Goal: Book appointment/travel/reservation

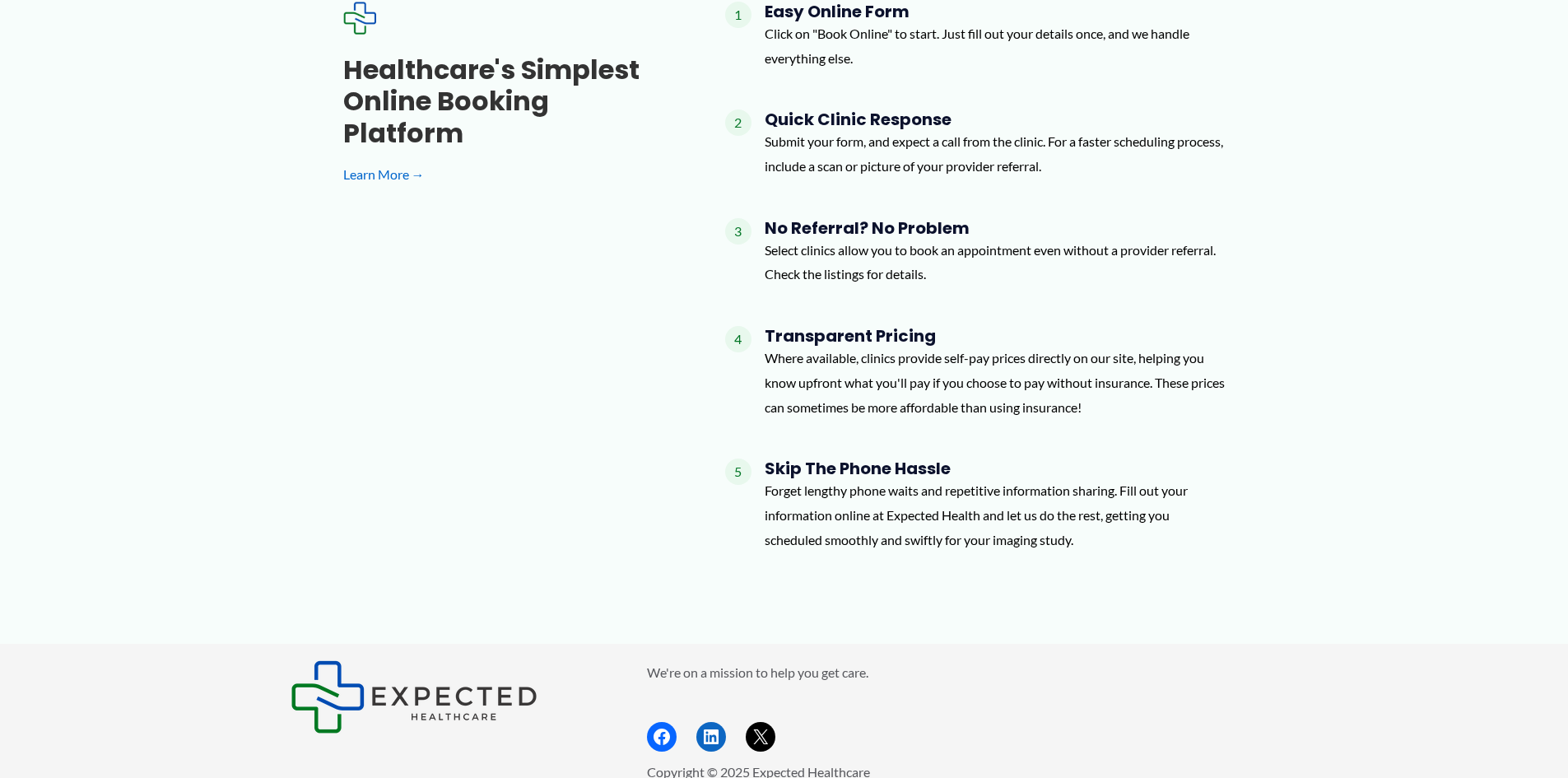
scroll to position [1579, 0]
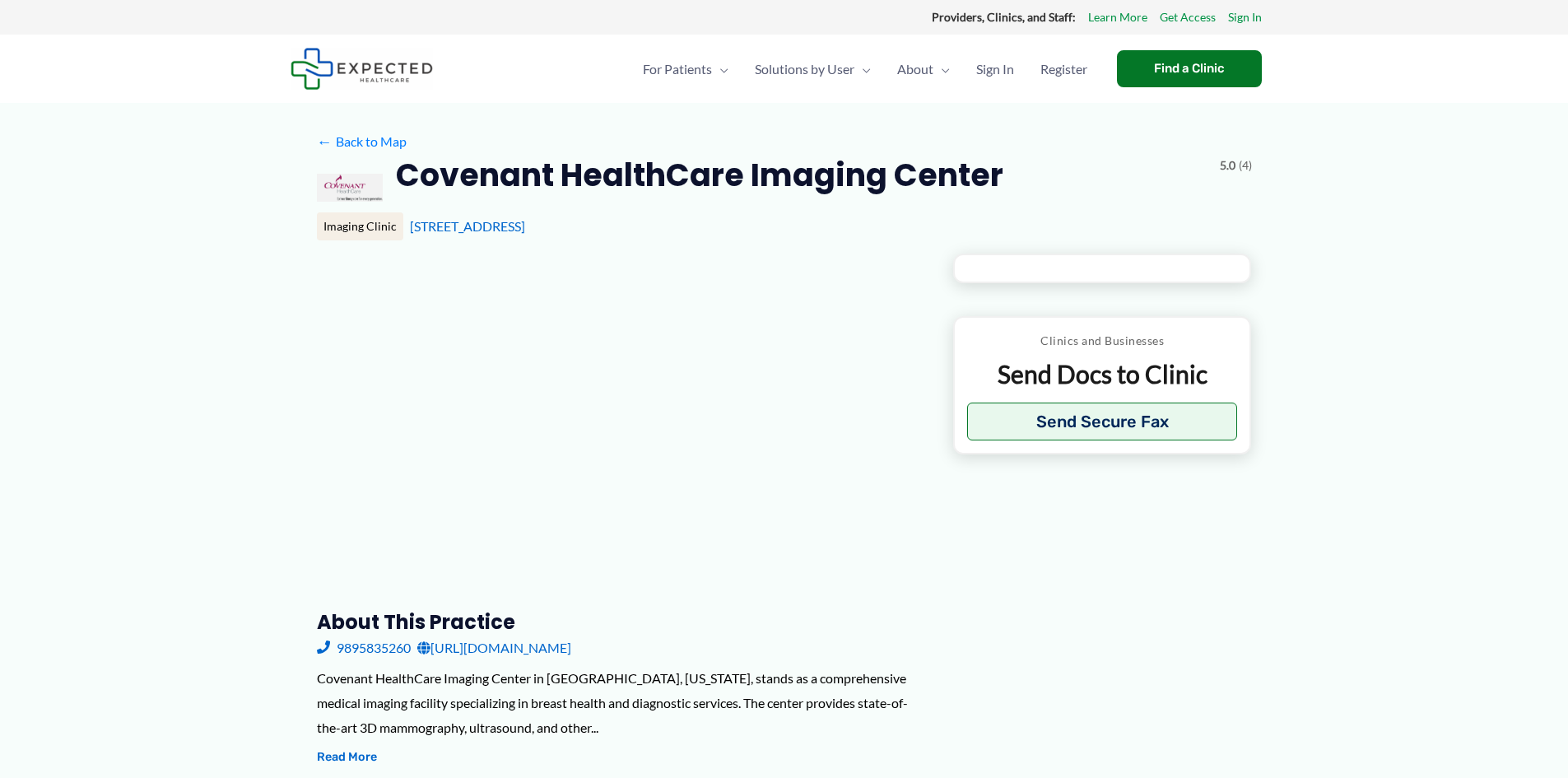
type input "**********"
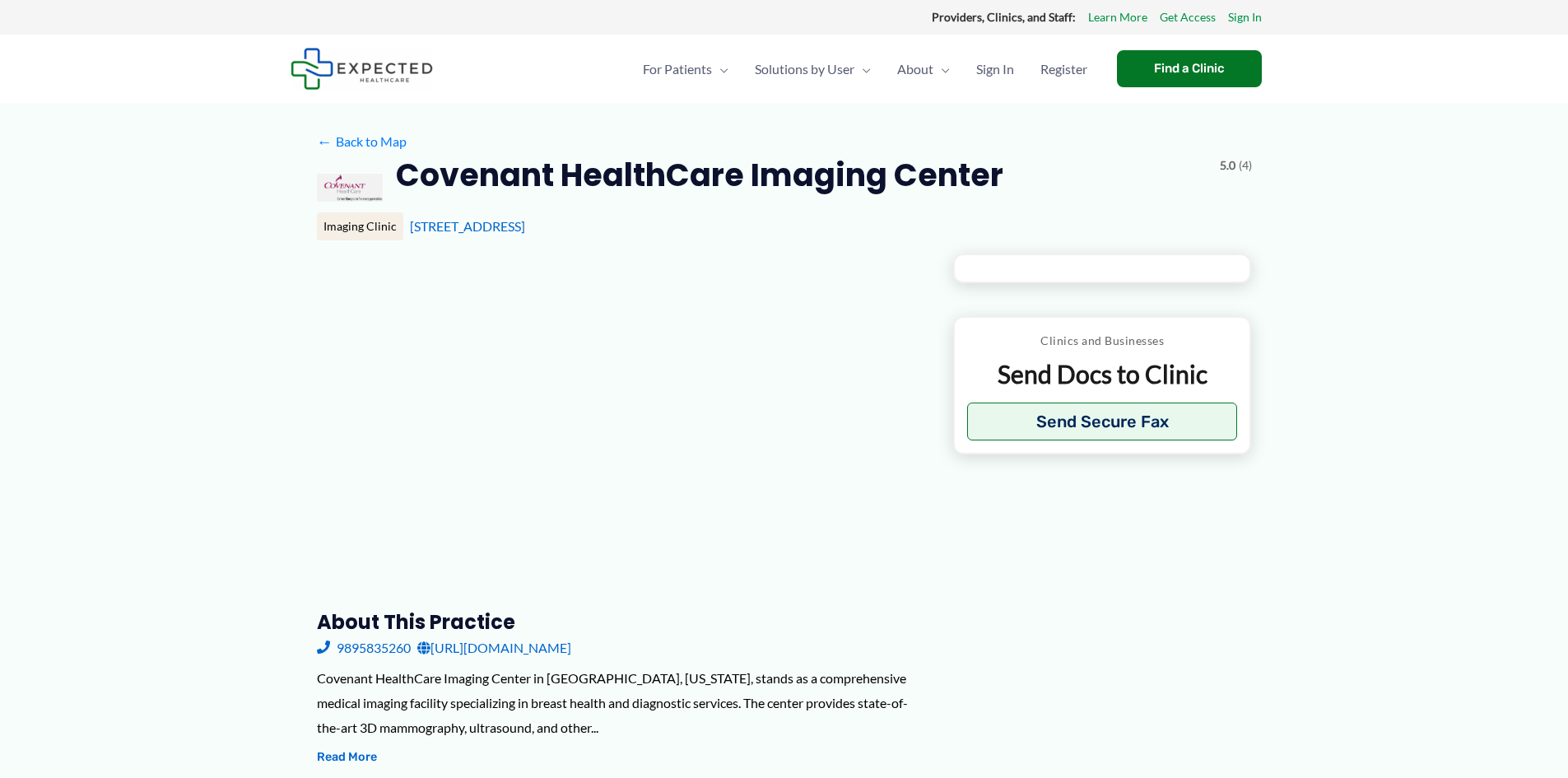
type input "**********"
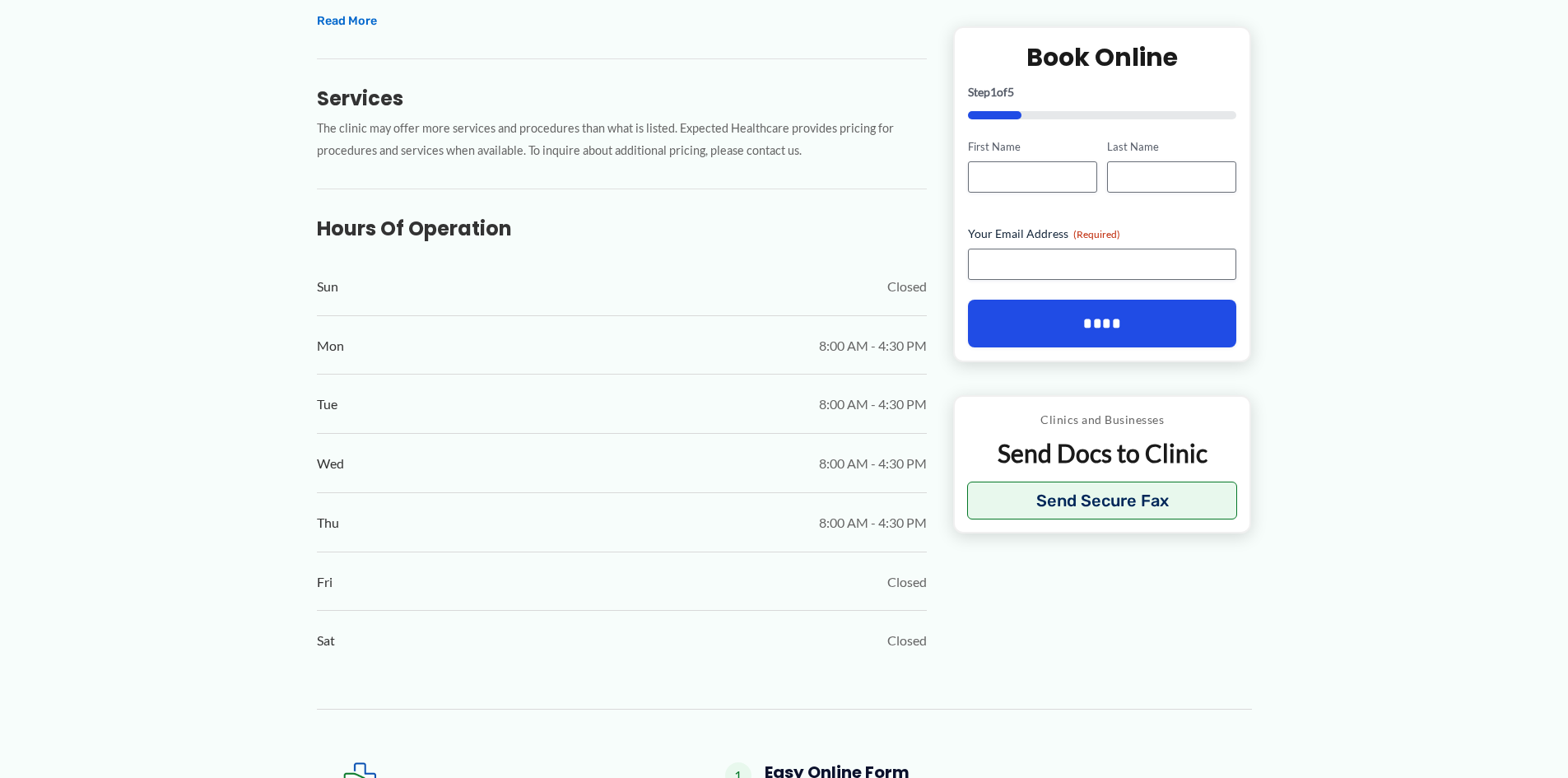
scroll to position [619, 0]
